Goal: Transaction & Acquisition: Subscribe to service/newsletter

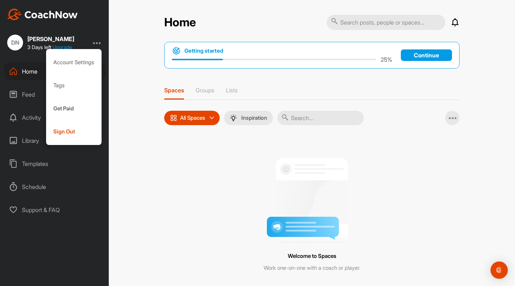
click at [118, 157] on div "Home Notifications Invitations No Notifications View All Getting started 25 % C…" at bounding box center [312, 143] width 406 height 286
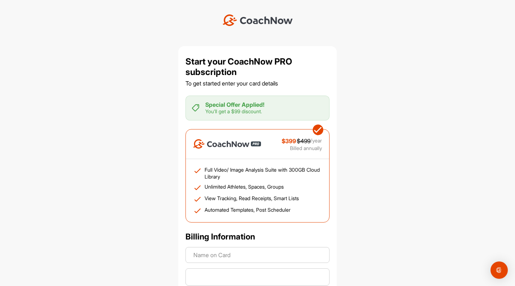
click at [387, 90] on div "Start your CoachNow PRO subscription To get started enter your card details Spe…" at bounding box center [257, 143] width 515 height 286
